Goal: Information Seeking & Learning: Learn about a topic

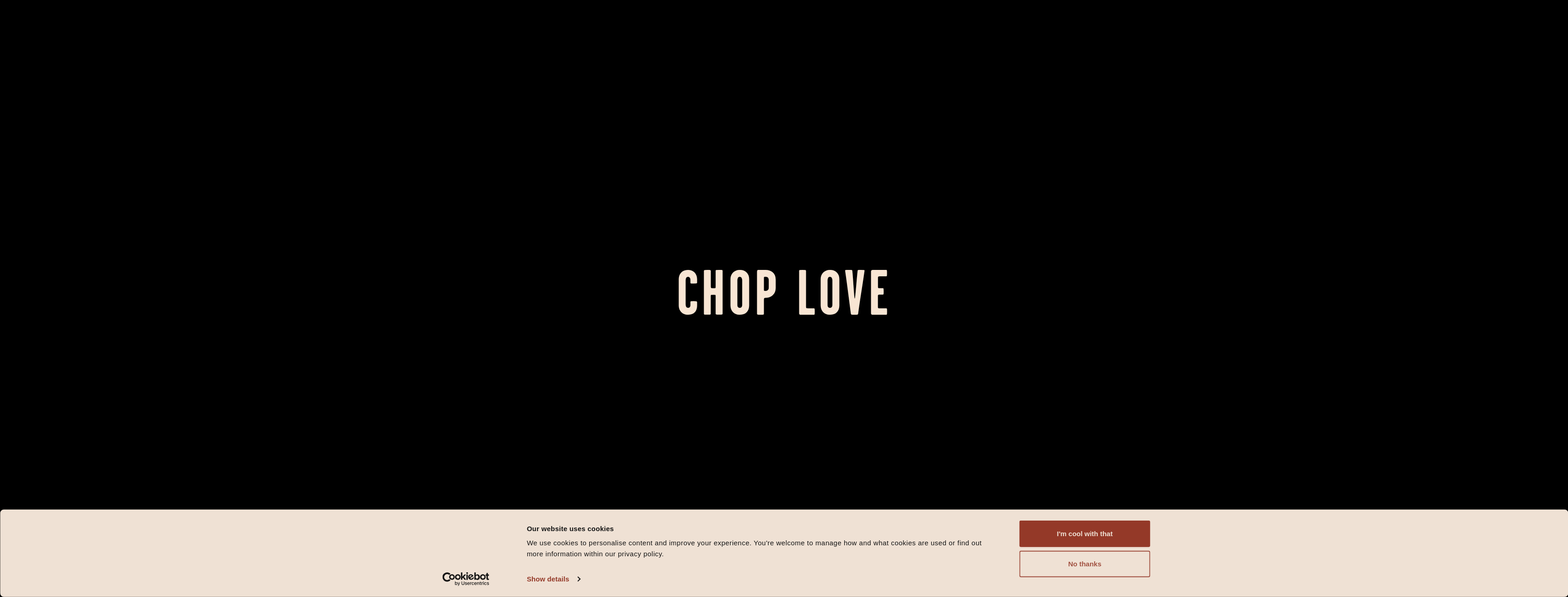
click at [1087, 554] on button "No thanks" at bounding box center [1085, 564] width 131 height 26
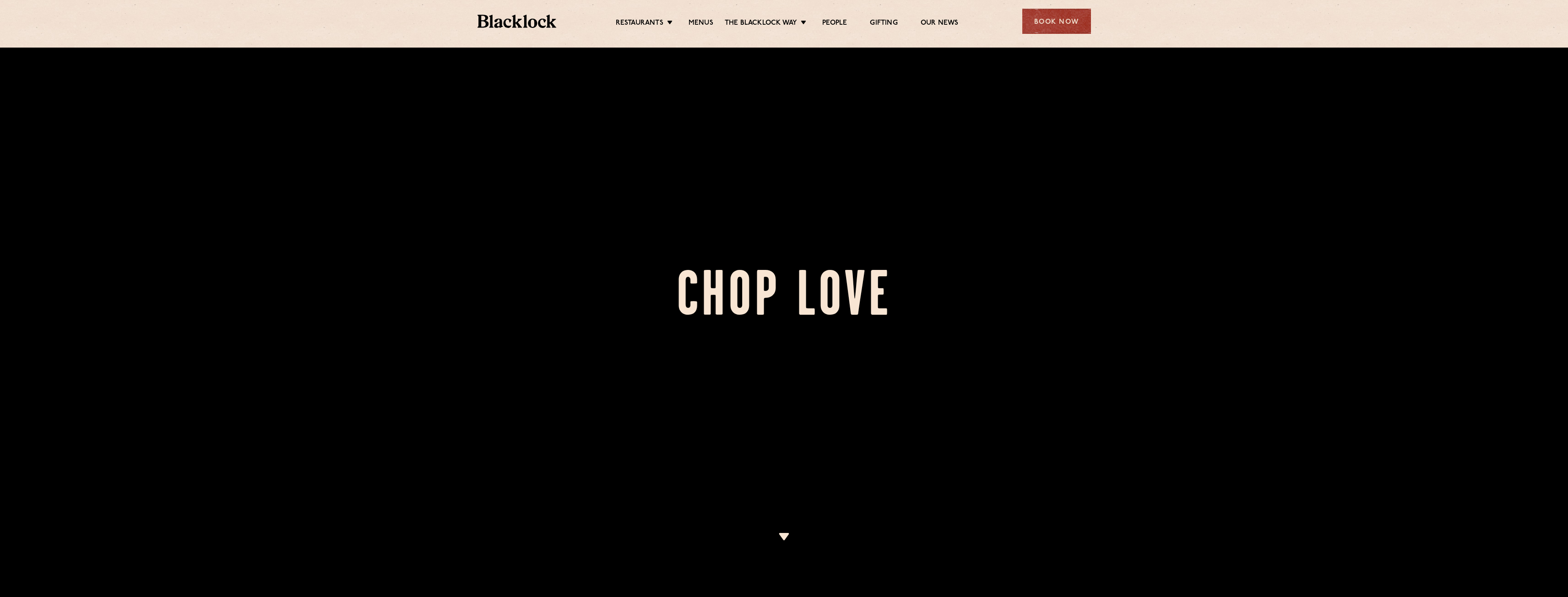
scroll to position [366, 0]
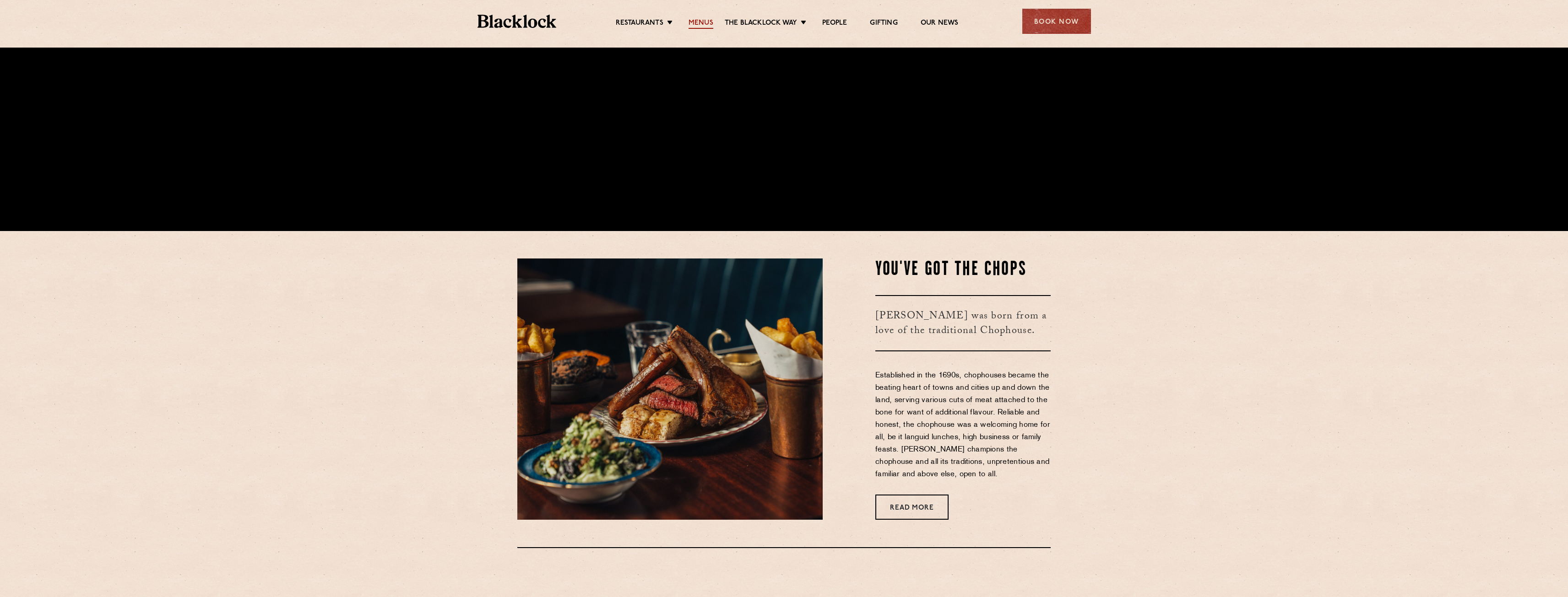
click at [706, 26] on link "Menus" at bounding box center [701, 23] width 25 height 10
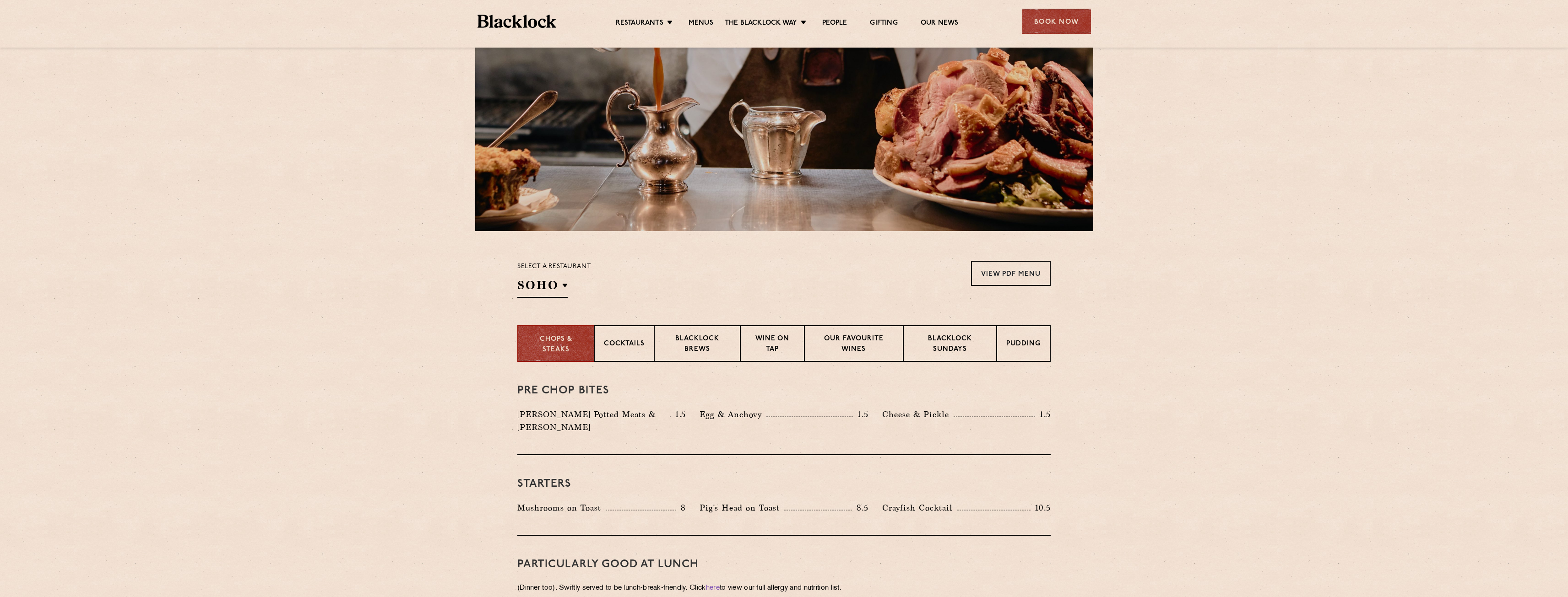
scroll to position [229, 0]
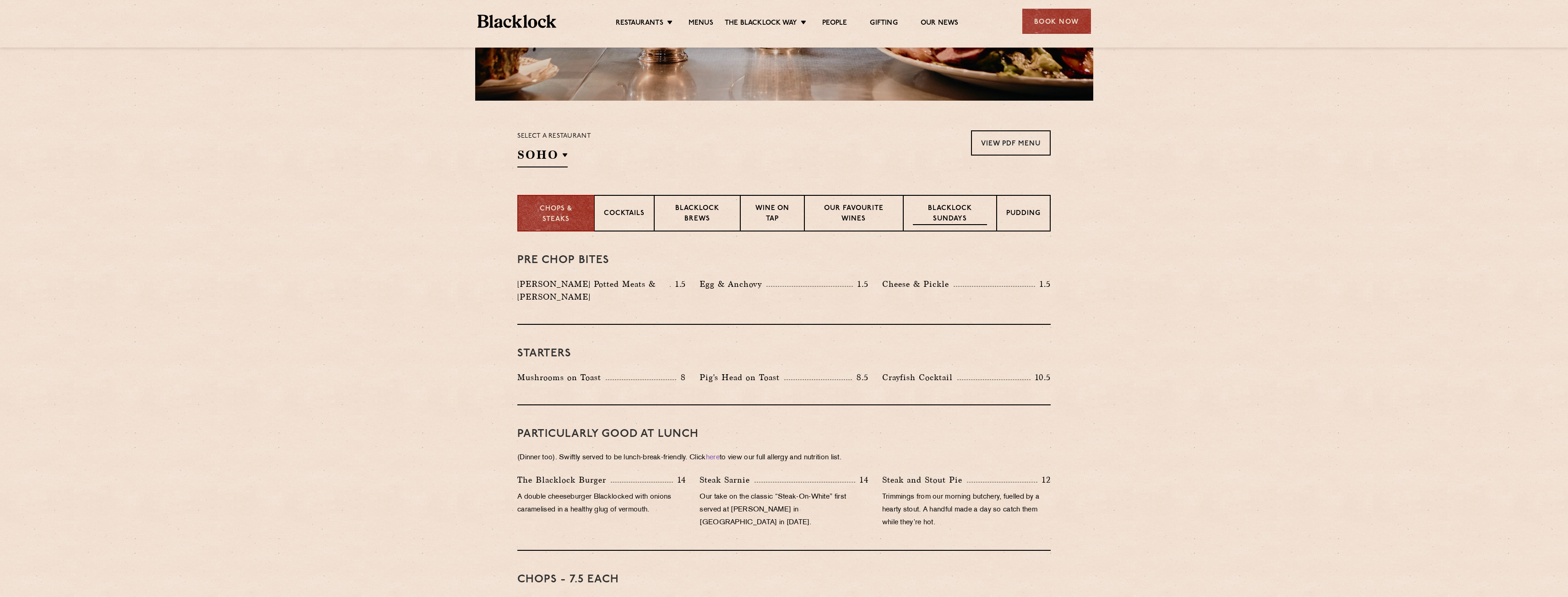
click at [951, 214] on p "Blacklock Sundays" at bounding box center [951, 214] width 75 height 21
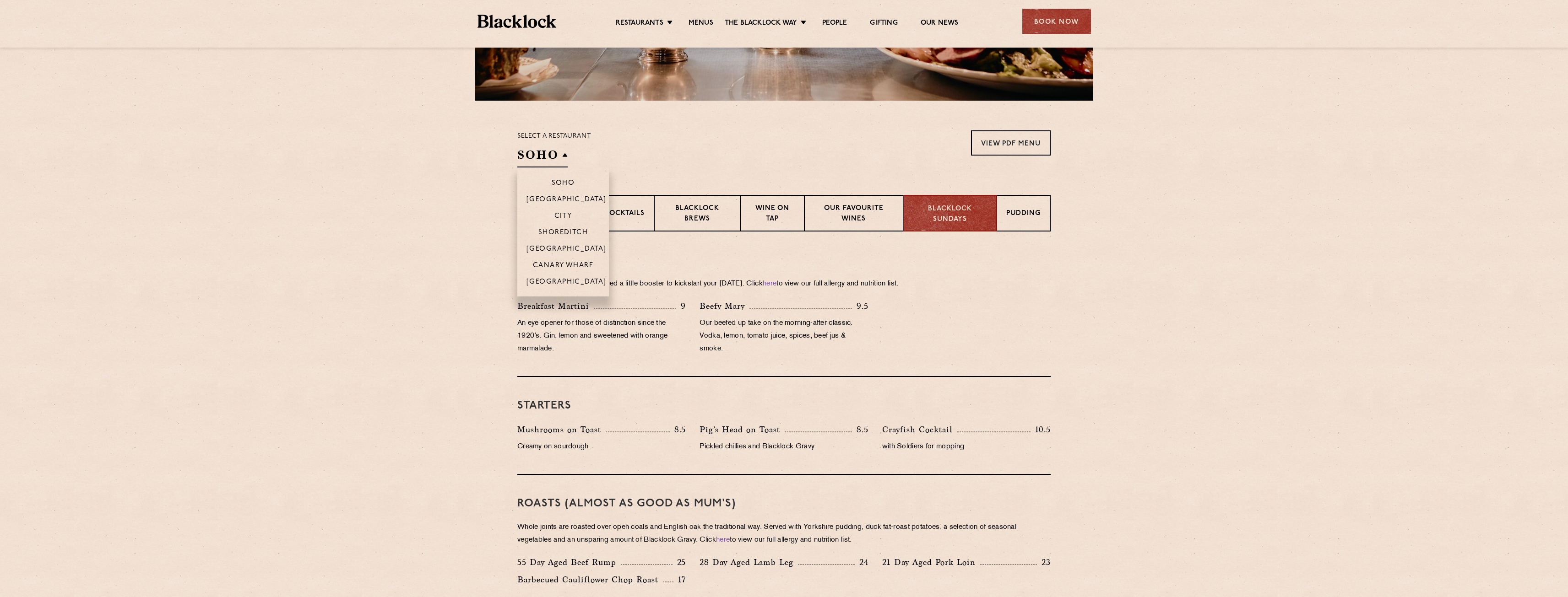
click at [559, 154] on h2 "SOHO" at bounding box center [542, 157] width 50 height 21
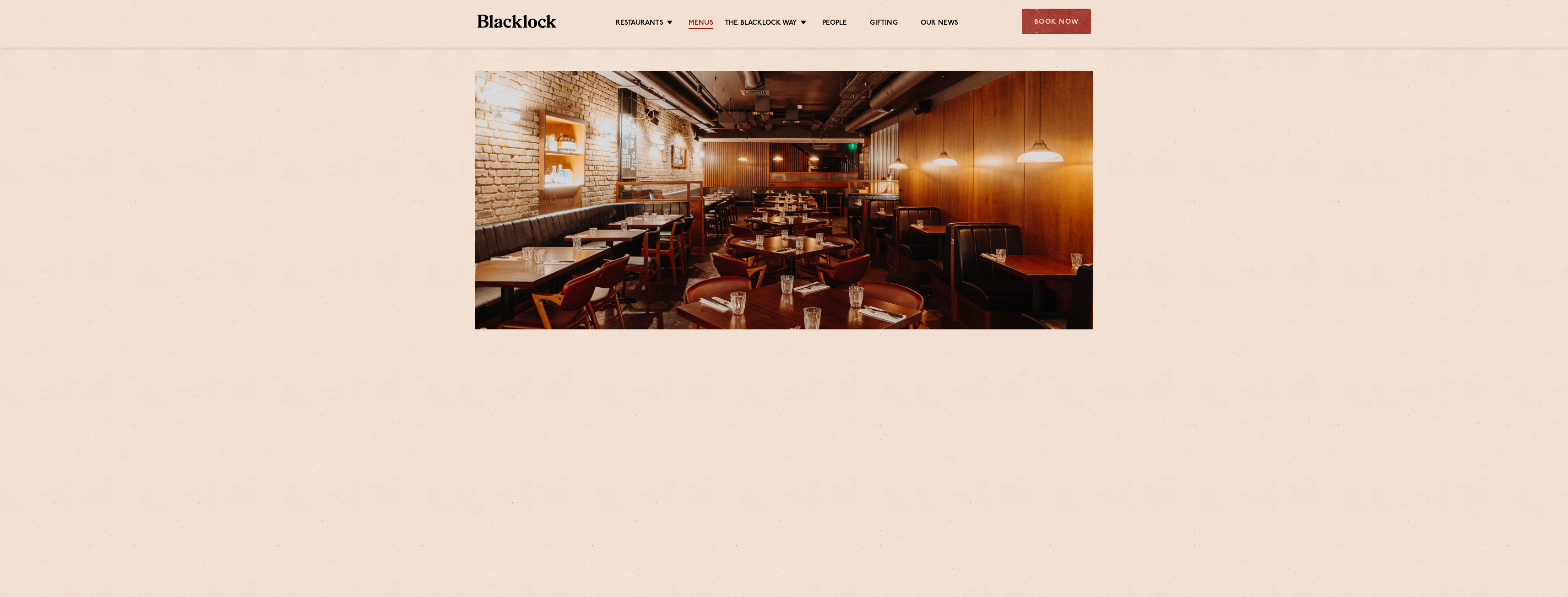
click at [702, 24] on link "Menus" at bounding box center [701, 23] width 25 height 10
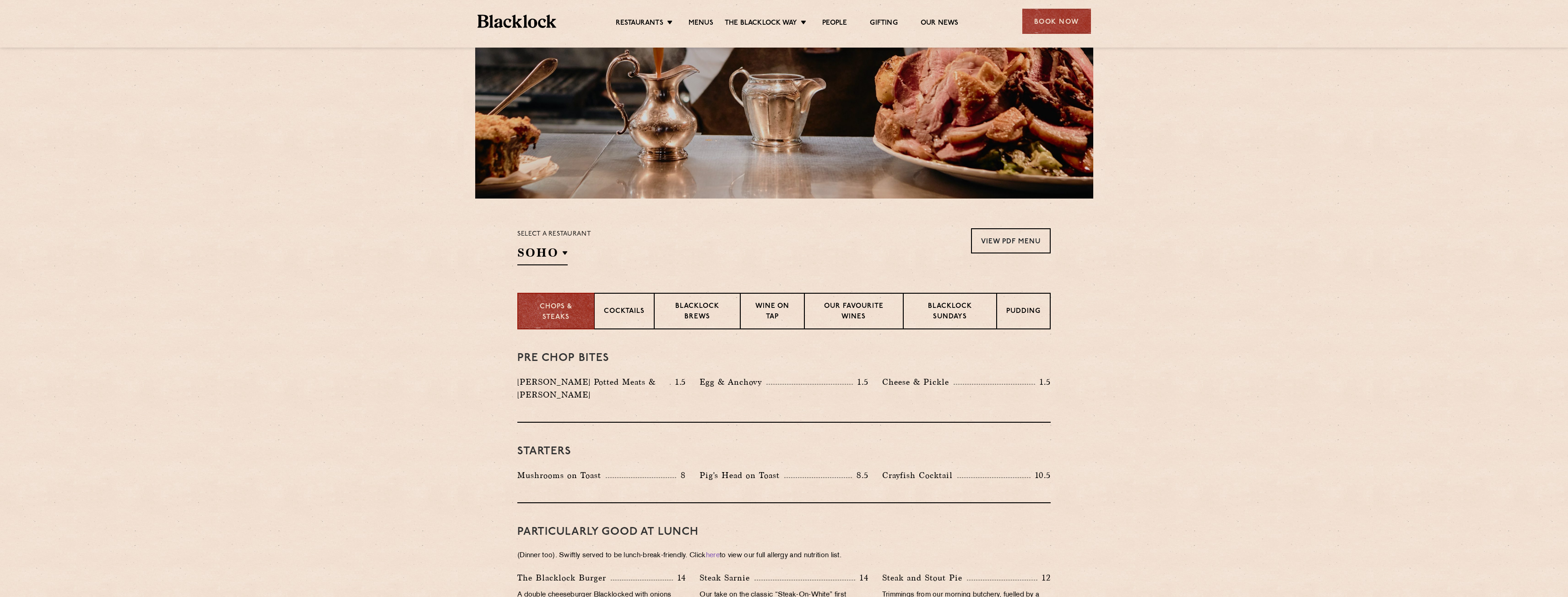
scroll to position [137, 0]
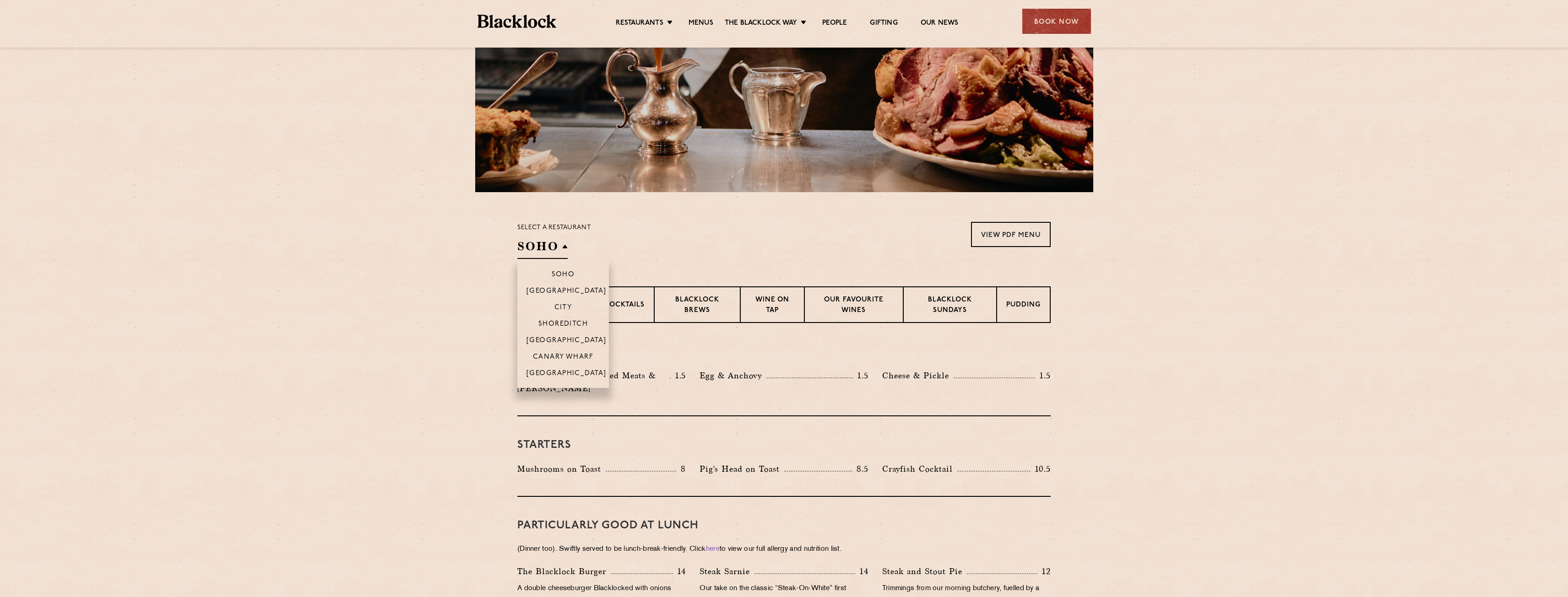
click at [559, 250] on h2 "SOHO" at bounding box center [542, 249] width 50 height 21
click at [567, 337] on p "[GEOGRAPHIC_DATA]" at bounding box center [566, 341] width 80 height 9
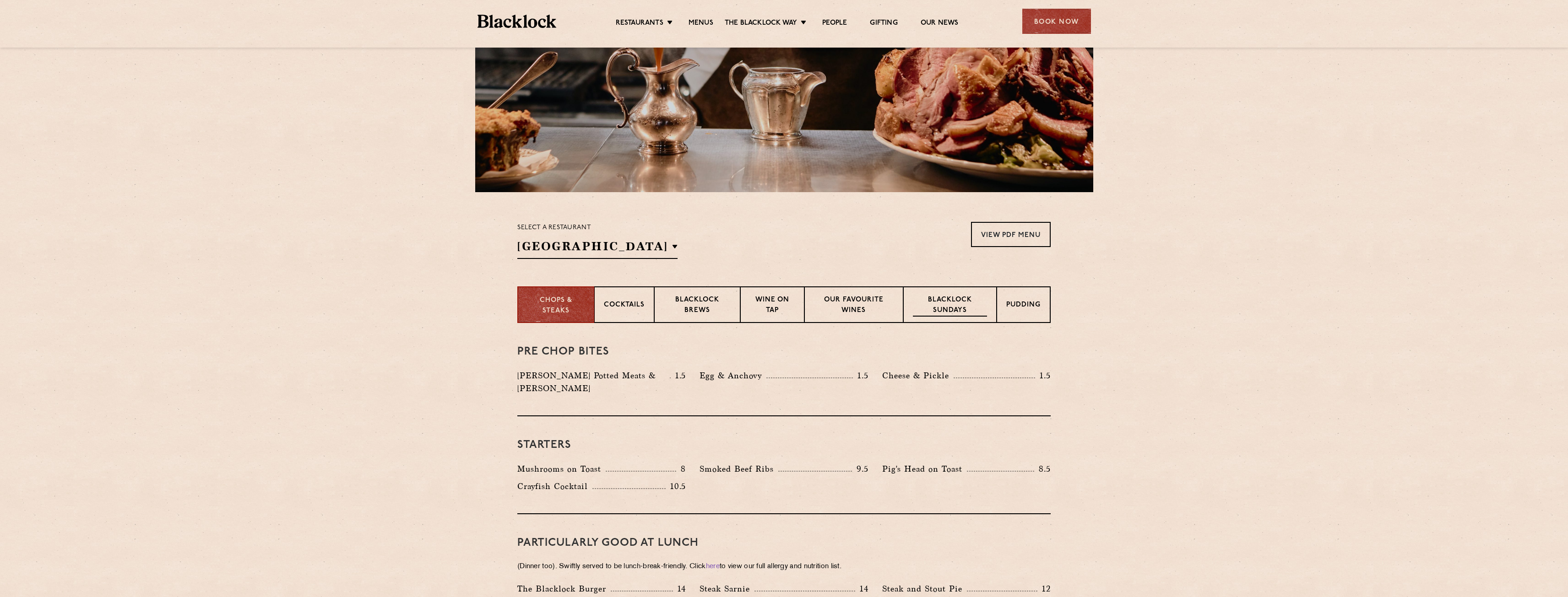
click at [944, 316] on p "Blacklock Sundays" at bounding box center [951, 305] width 75 height 21
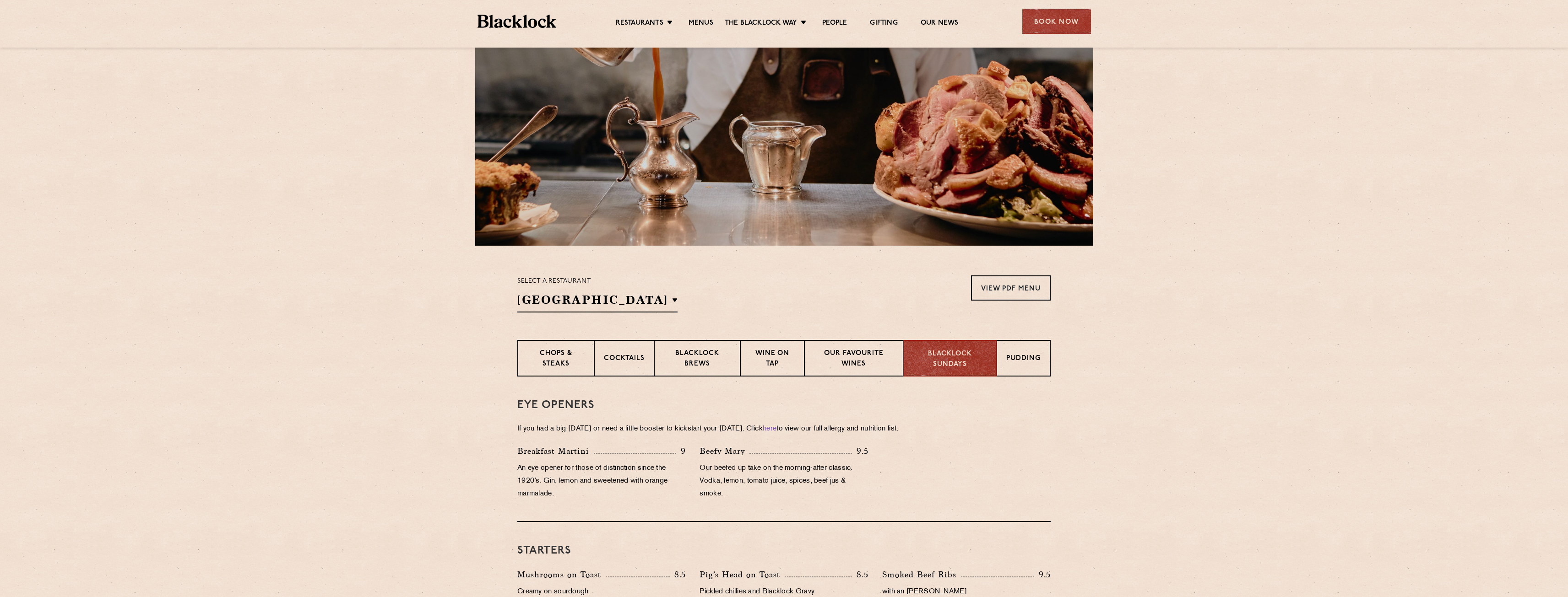
scroll to position [0, 0]
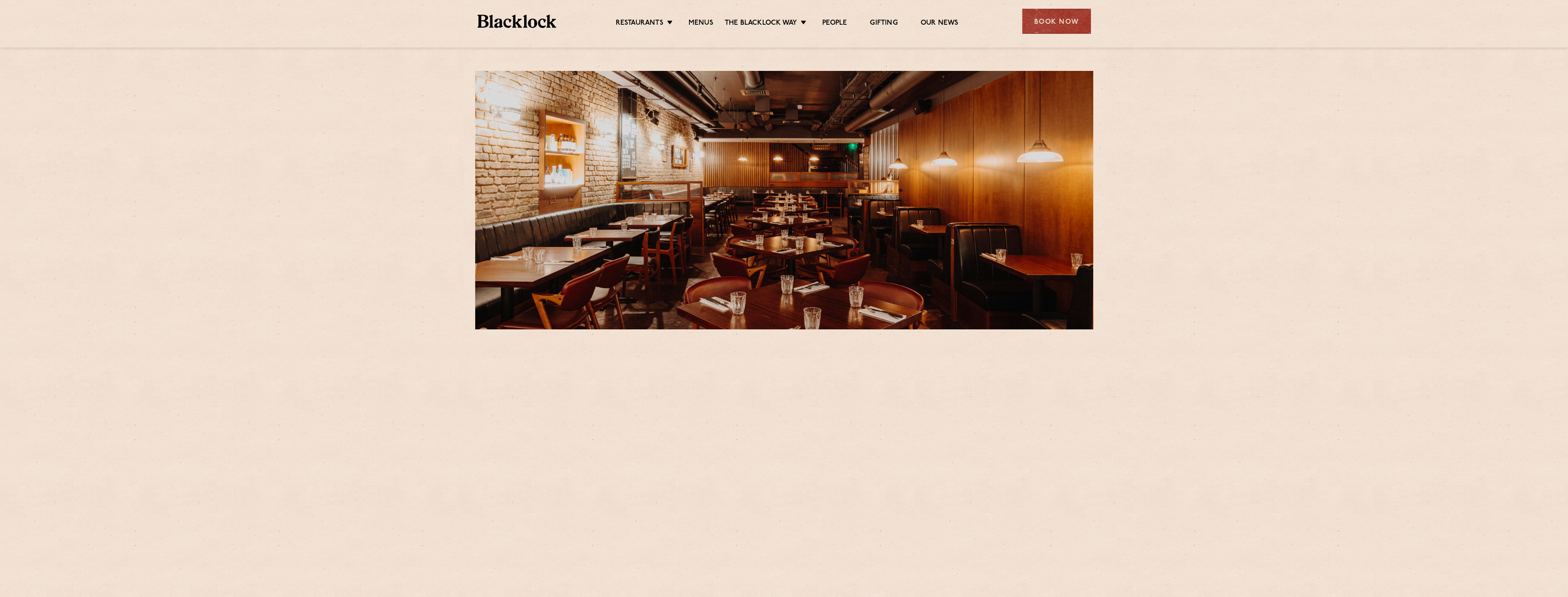
click at [1049, 29] on div "Book Now" at bounding box center [1057, 21] width 69 height 26
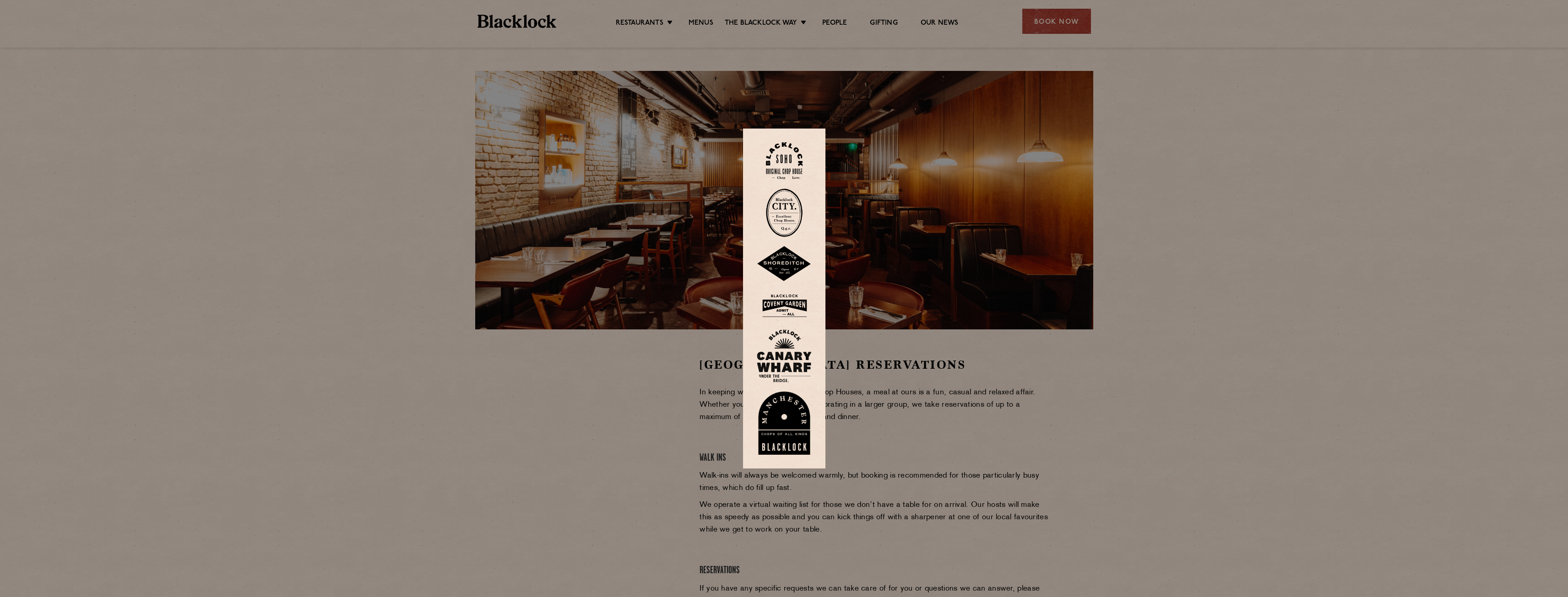
click at [872, 370] on div at bounding box center [784, 298] width 1568 height 597
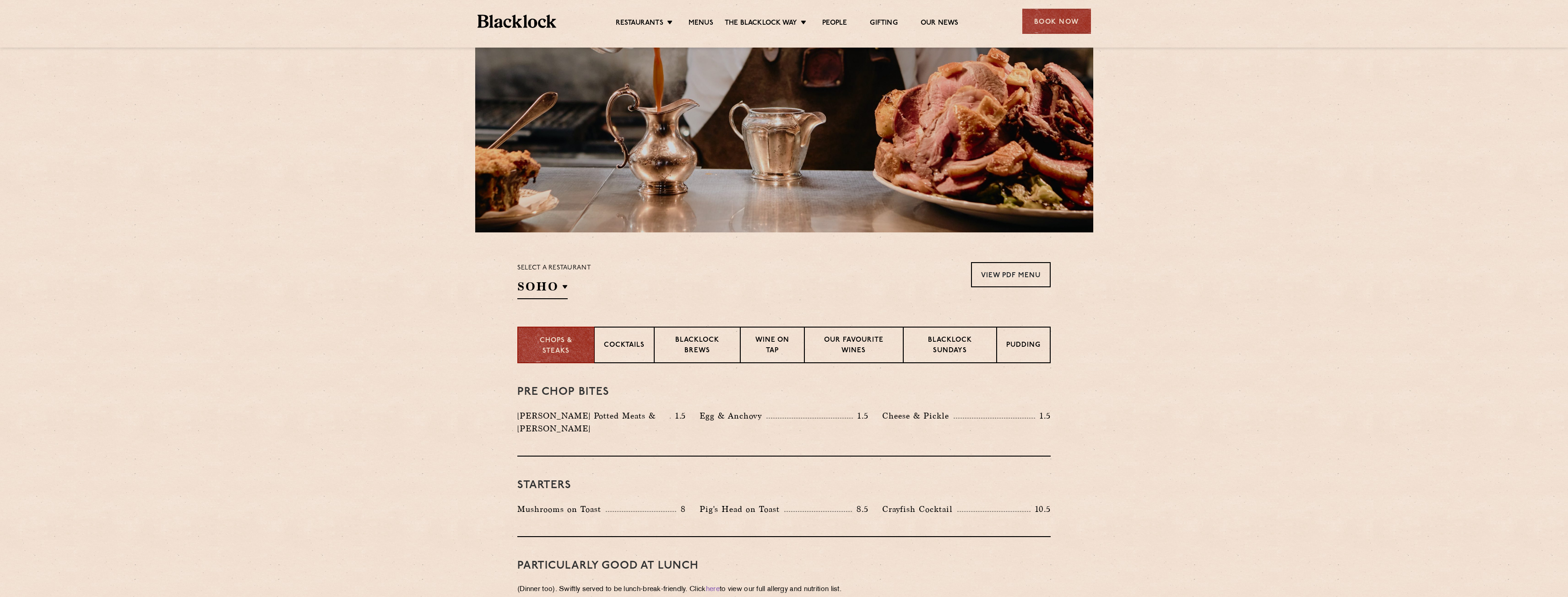
scroll to position [183, 0]
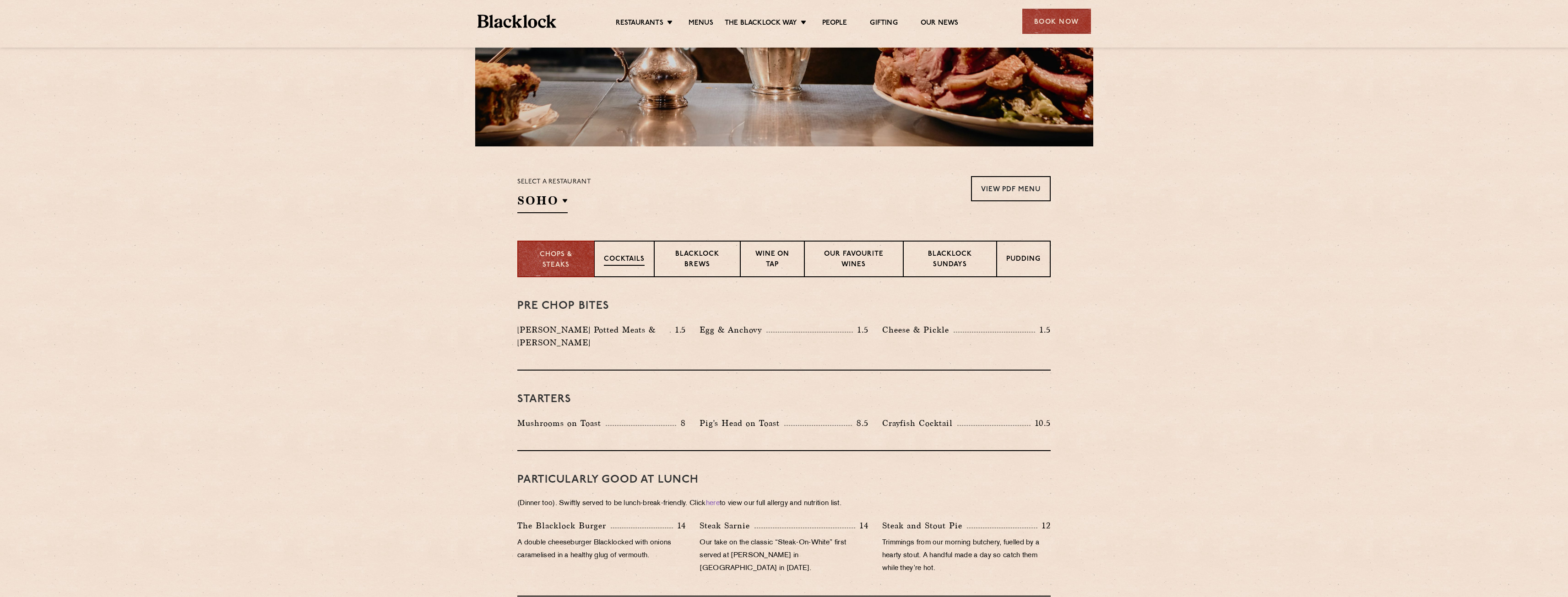
click at [615, 264] on p "Cocktails" at bounding box center [624, 260] width 41 height 12
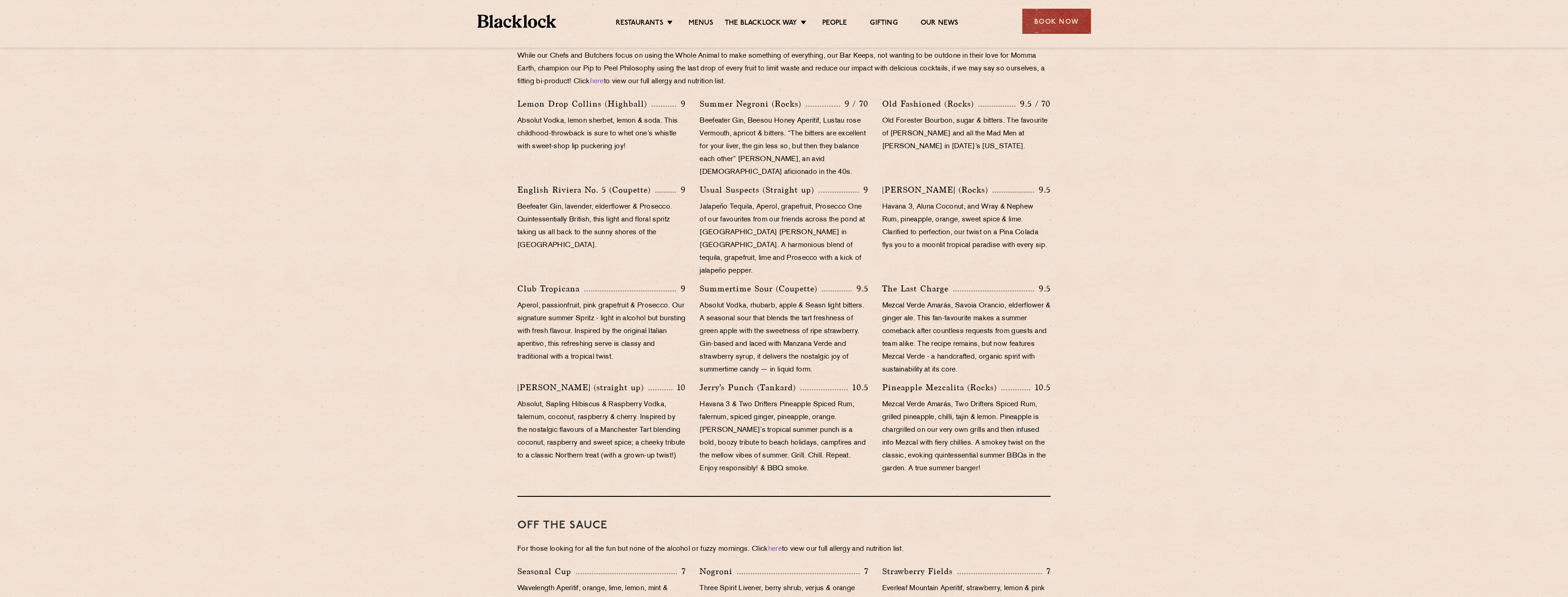
scroll to position [595, 0]
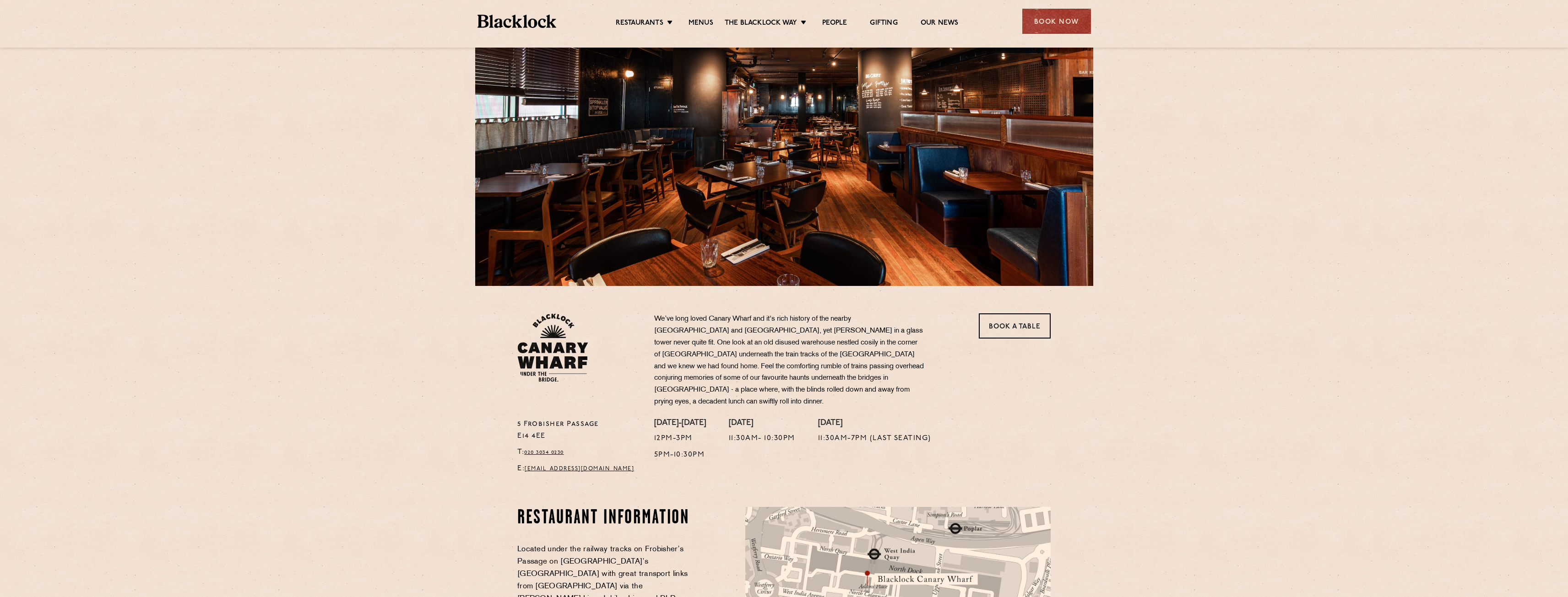
scroll to position [45, 0]
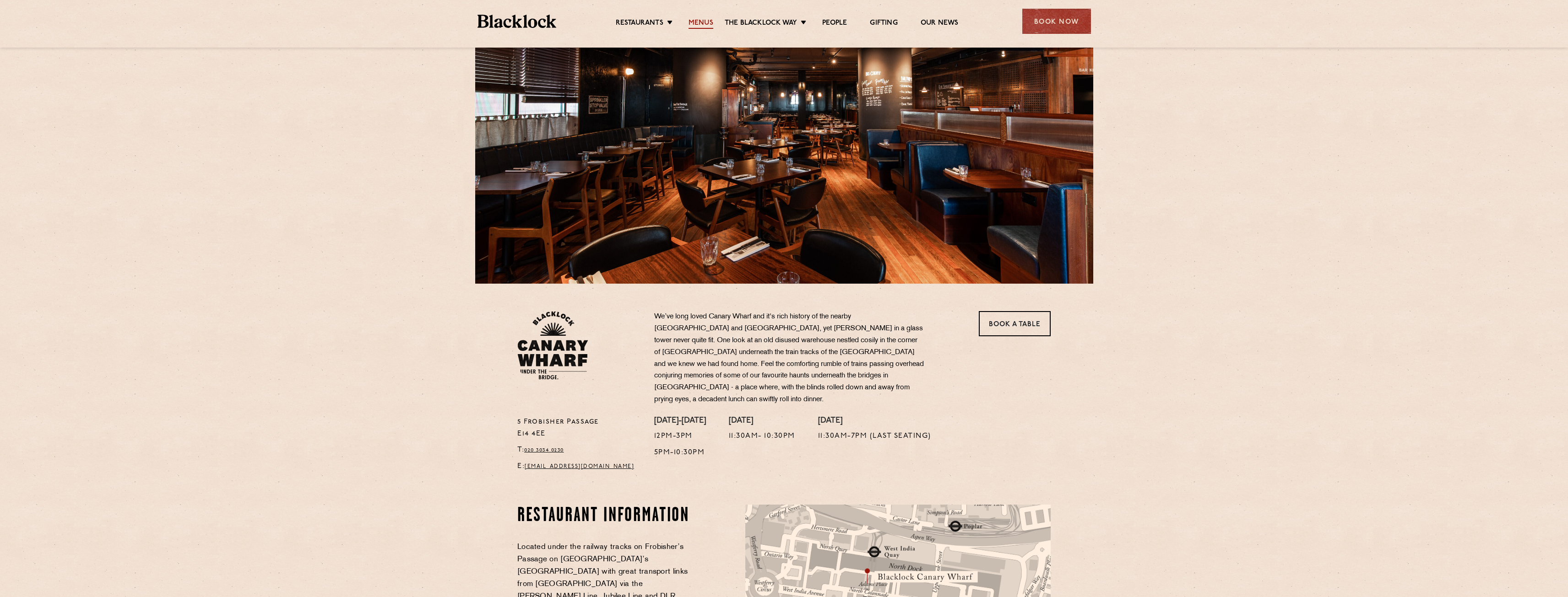
click at [699, 25] on link "Menus" at bounding box center [701, 23] width 25 height 10
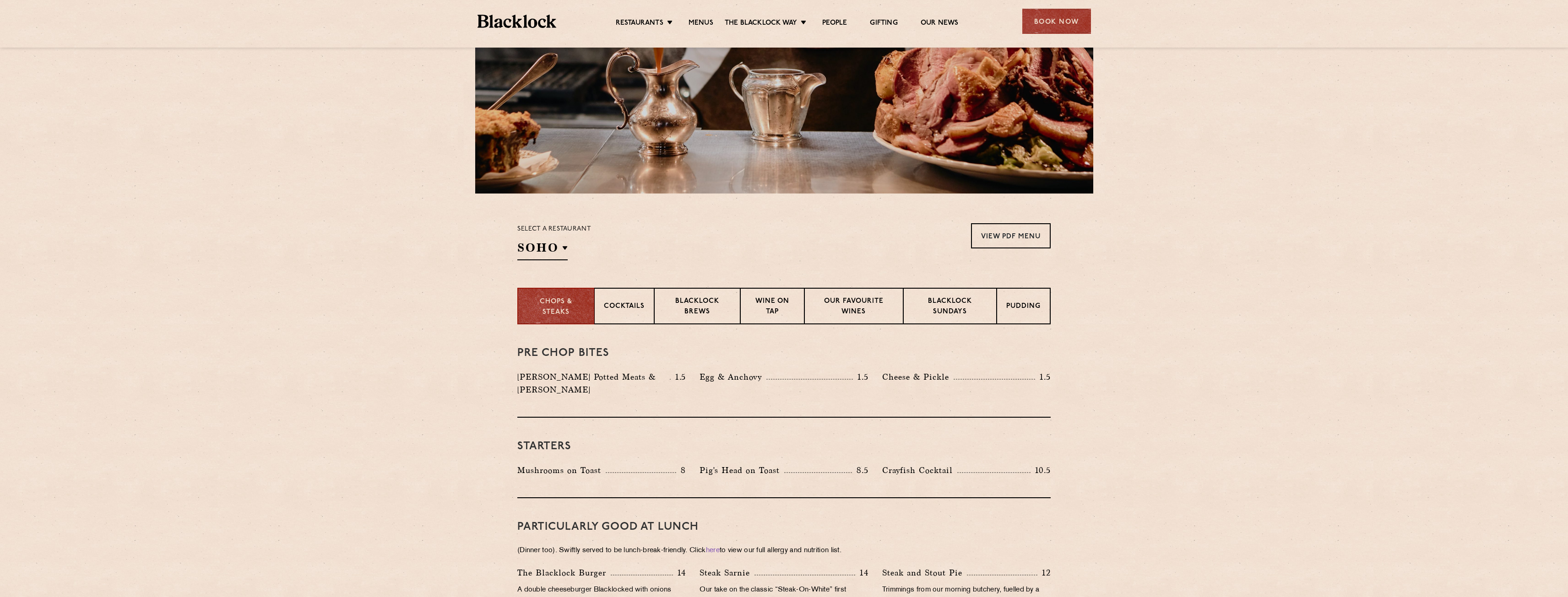
scroll to position [137, 0]
click at [596, 323] on div "Pre Chop Bites [PERSON_NAME] Potted Meats & Kimchi 1.5 Egg & Anchovy 1.5 [PERSO…" at bounding box center [784, 370] width 533 height 93
click at [608, 312] on div "Cocktails" at bounding box center [624, 305] width 60 height 37
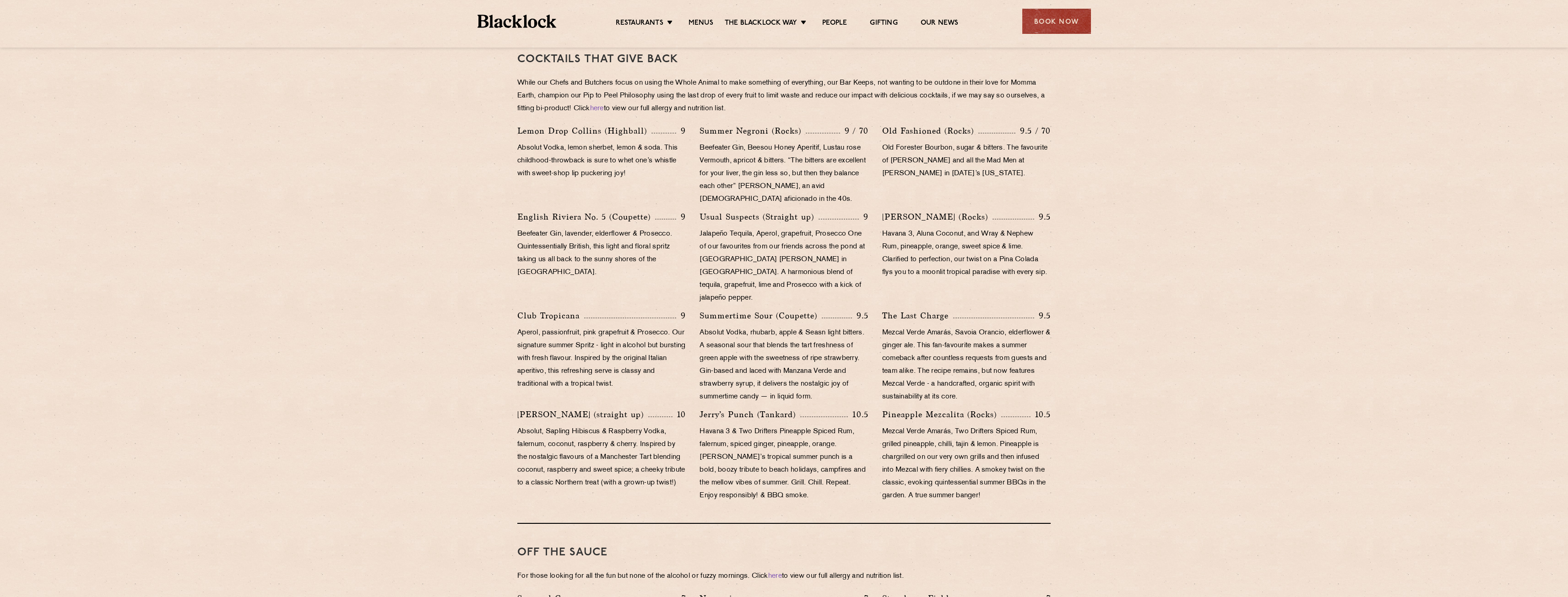
scroll to position [368, 0]
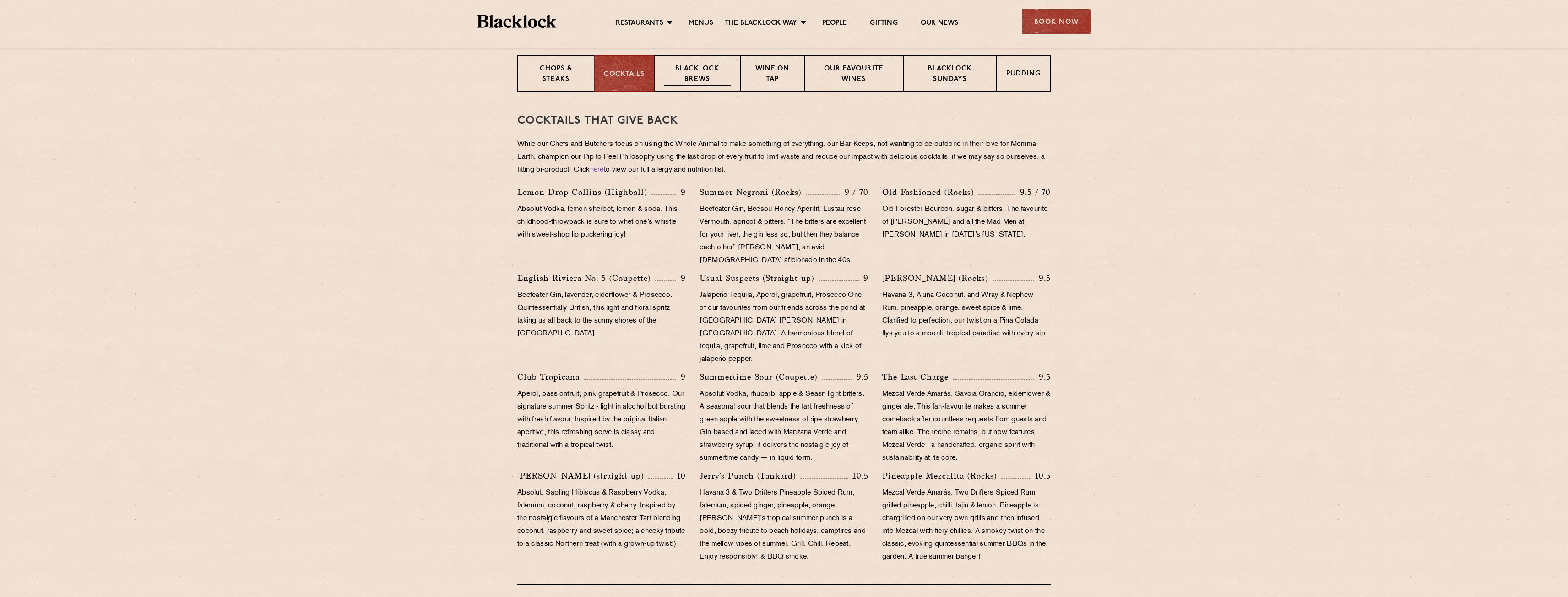
click at [726, 77] on p "Blacklock Brews" at bounding box center [697, 74] width 67 height 21
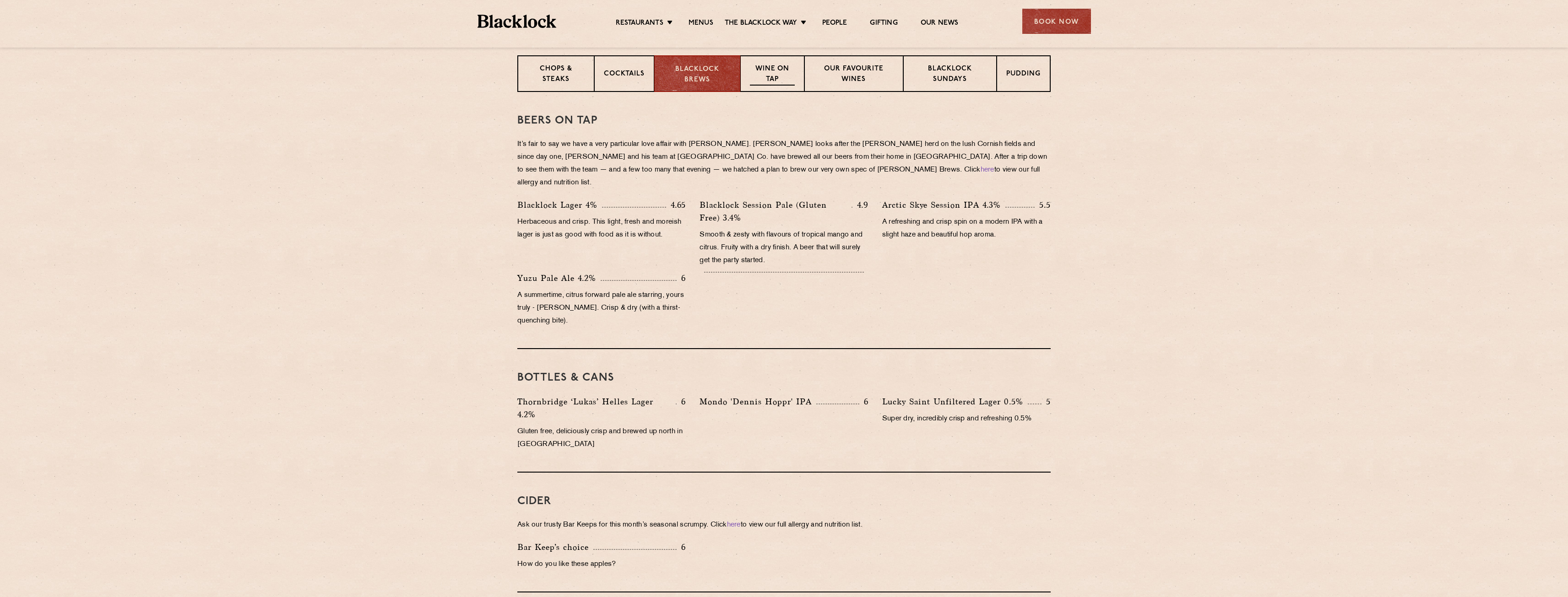
click at [791, 76] on p "Wine on Tap" at bounding box center [772, 74] width 45 height 21
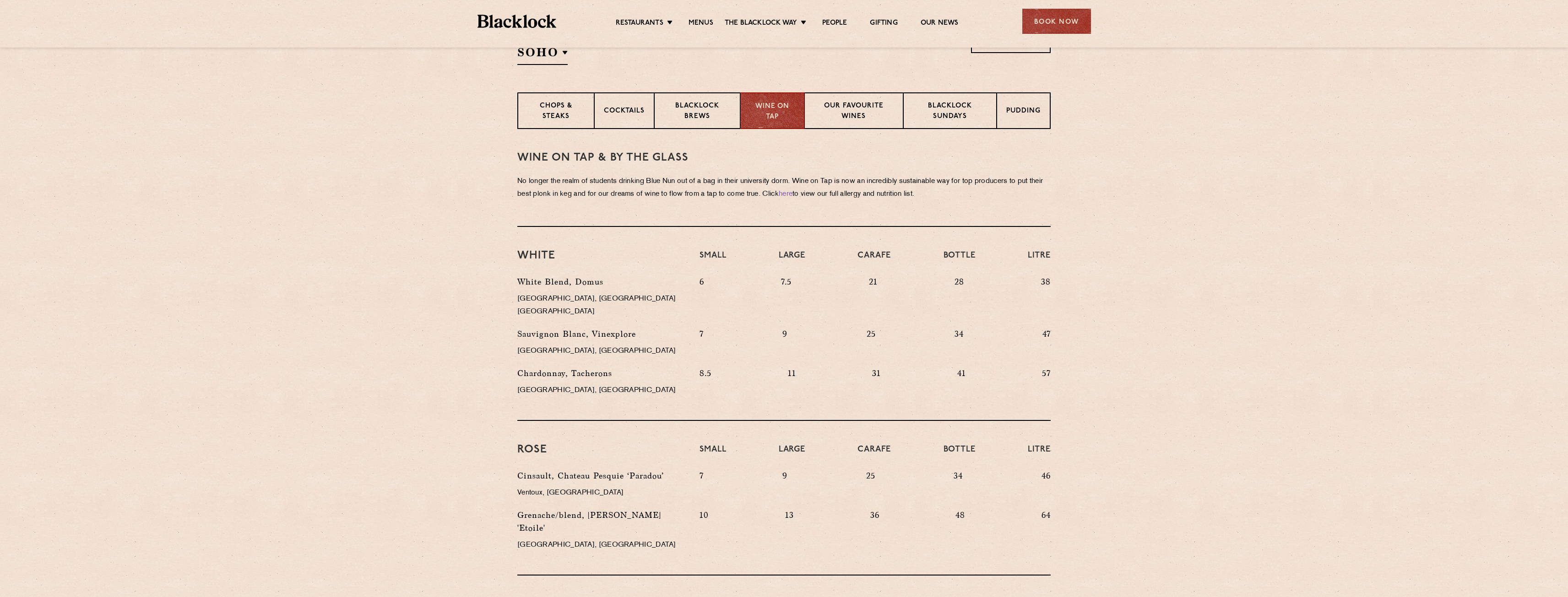
scroll to position [314, 0]
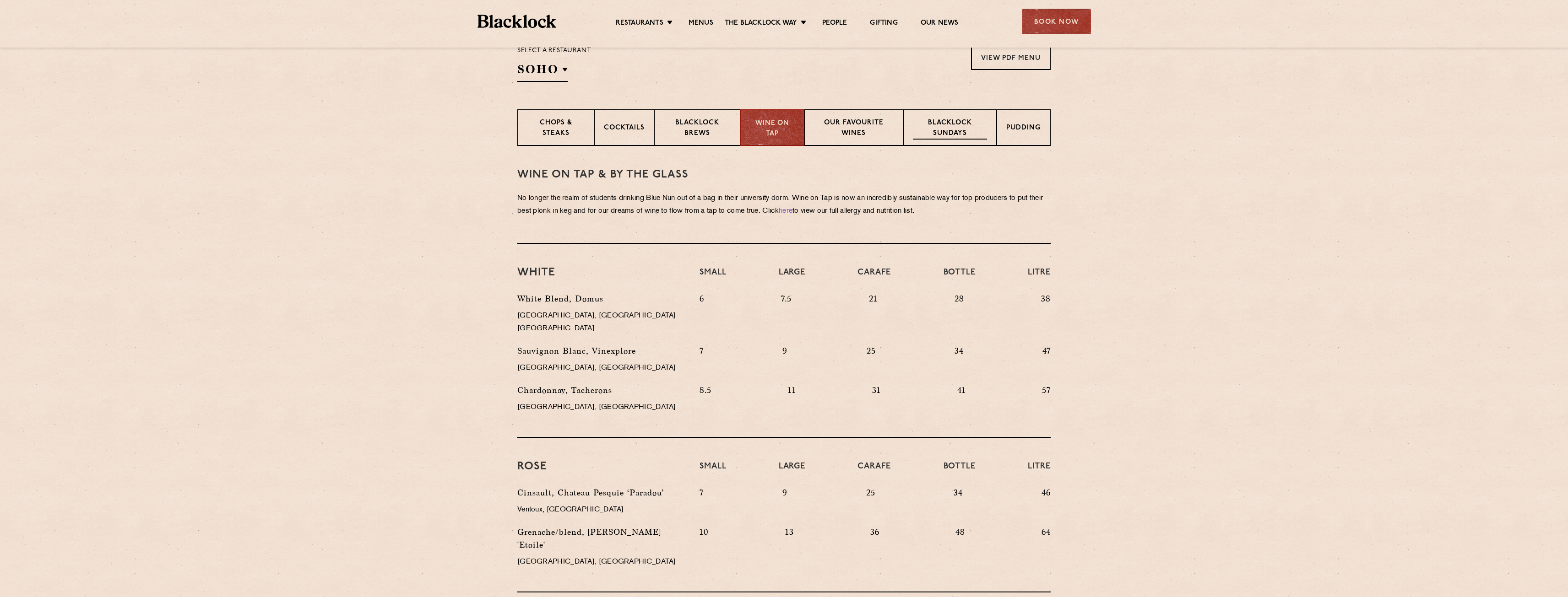
click at [974, 123] on p "Blacklock Sundays" at bounding box center [951, 128] width 75 height 21
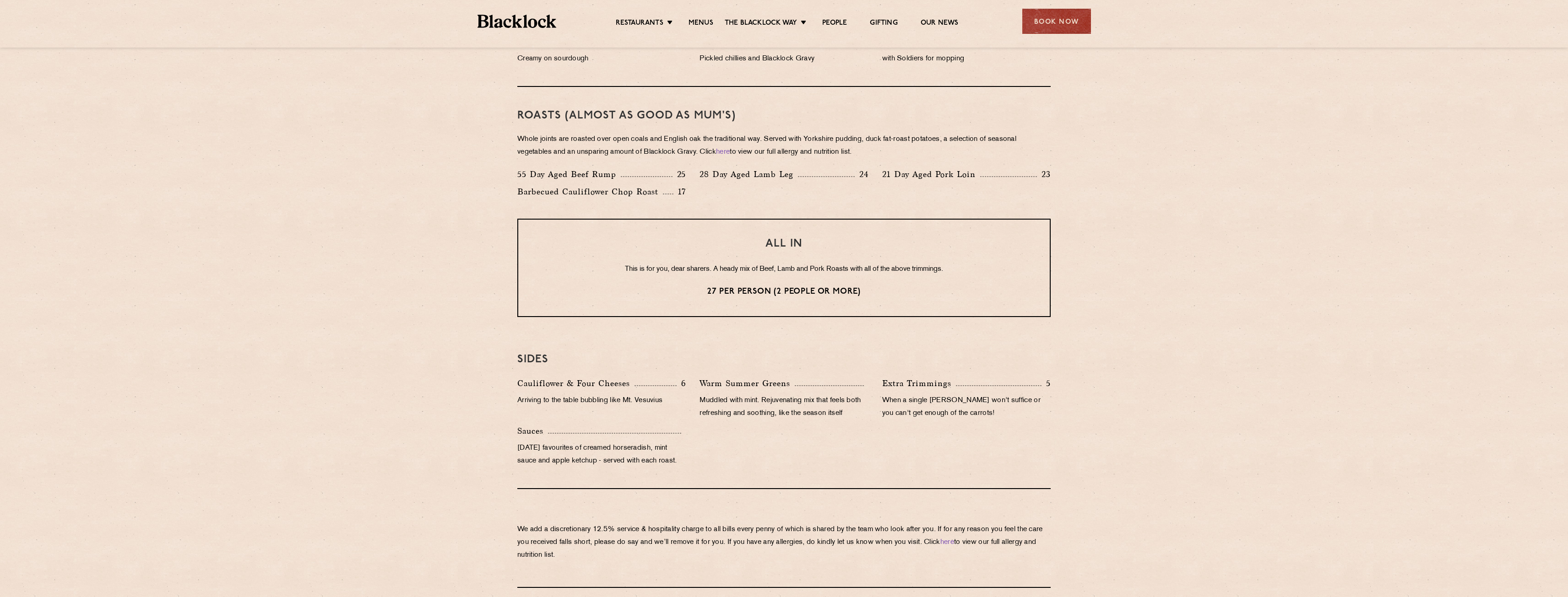
scroll to position [635, 0]
